Goal: Find specific page/section: Find specific page/section

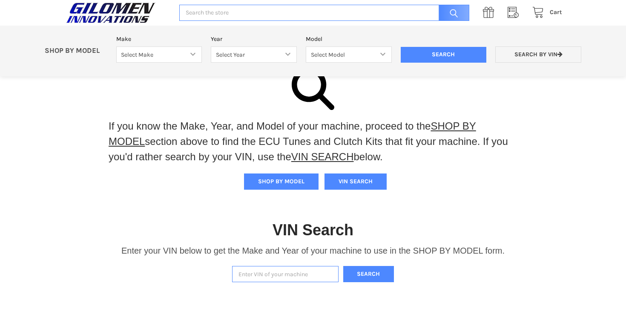
scroll to position [25, 0]
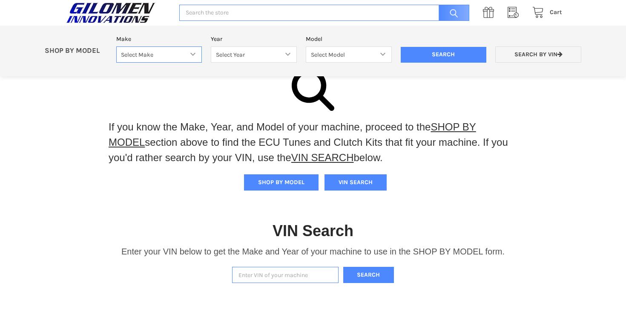
click at [194, 52] on select "Select Make Bobcat UTV Gravely UTV ACE 900 RANGER 570 Ranger 700 / 800 RANGER 9…" at bounding box center [159, 54] width 86 height 17
select select "340"
click at [116, 46] on select "Select Make Bobcat UTV Gravely UTV ACE 900 RANGER 570 Ranger 700 / 800 RANGER 9…" at bounding box center [159, 54] width 86 height 17
click at [259, 54] on select "Select Year [DATE] 2015 2016 2017 2018 2019 2020 2021 2022 2023 2024 2025" at bounding box center [254, 54] width 86 height 17
select select "610"
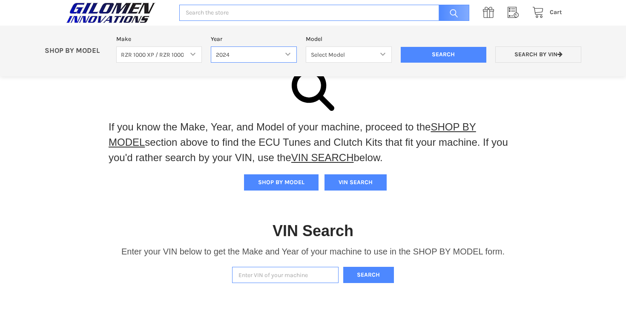
click at [211, 46] on select "Select Year [DATE] 2015 2016 2017 2018 2019 2020 2021 2022 2023 2024 2025" at bounding box center [254, 54] width 86 height 17
click at [341, 54] on select "Select Model" at bounding box center [349, 54] width 86 height 17
select select "611"
click at [306, 46] on select "Select Model RZR TRAIL S 1000 RZR XP AND XP4 MODELS" at bounding box center [349, 54] width 86 height 17
click at [438, 54] on input "Search" at bounding box center [444, 55] width 86 height 16
